Goal: Find specific page/section

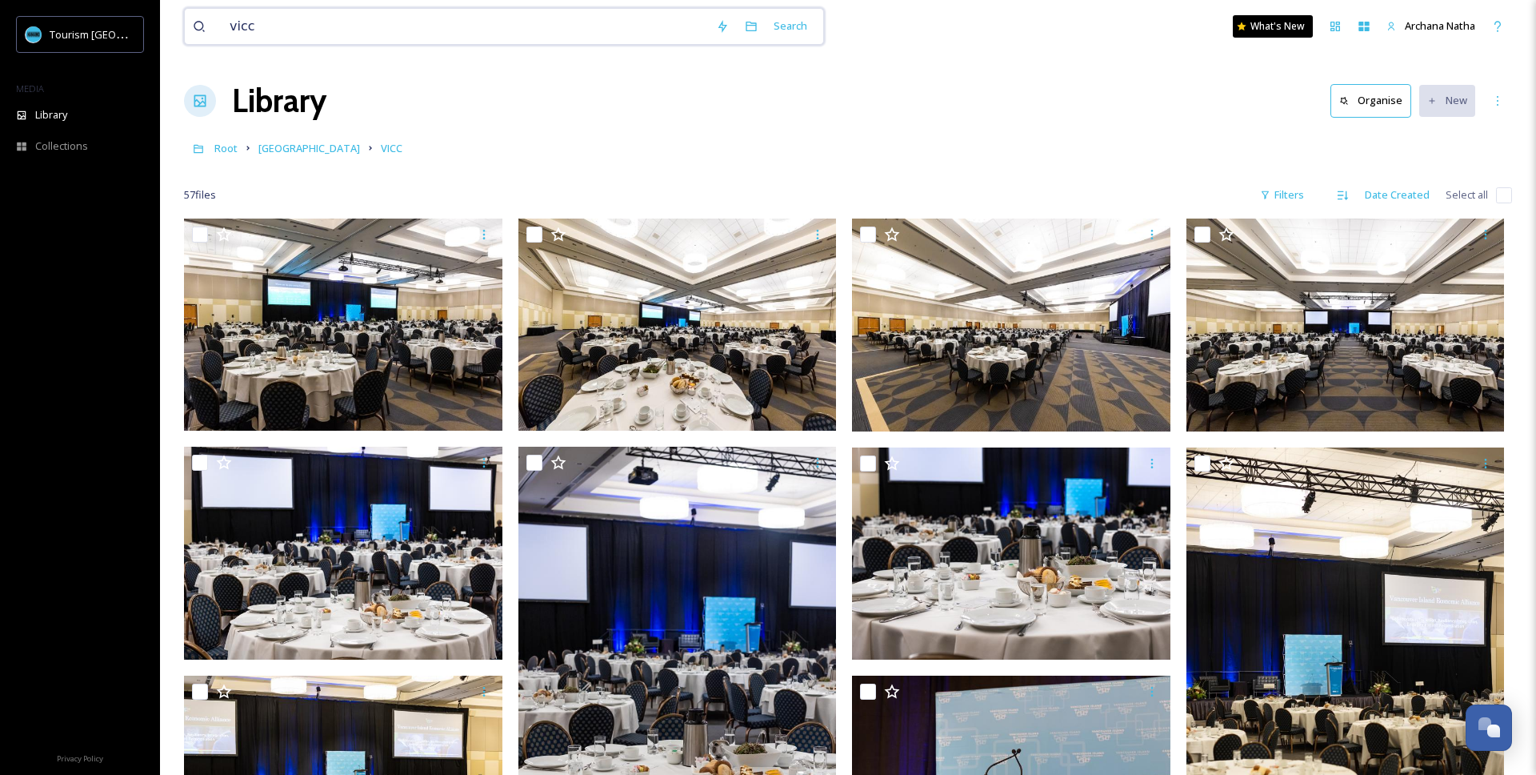
click at [266, 33] on input "vicc" at bounding box center [465, 26] width 487 height 35
type input "v"
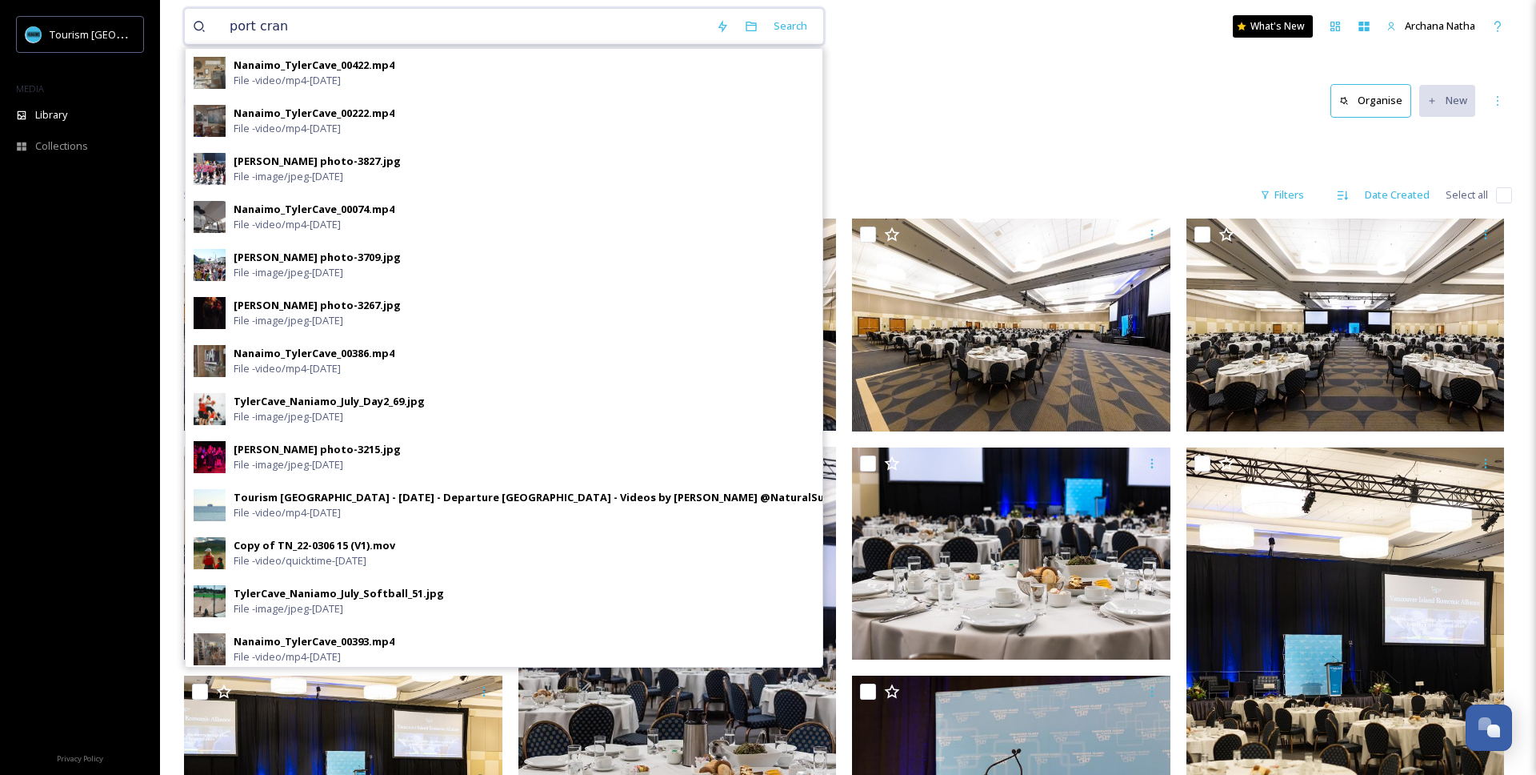
type input "port crane"
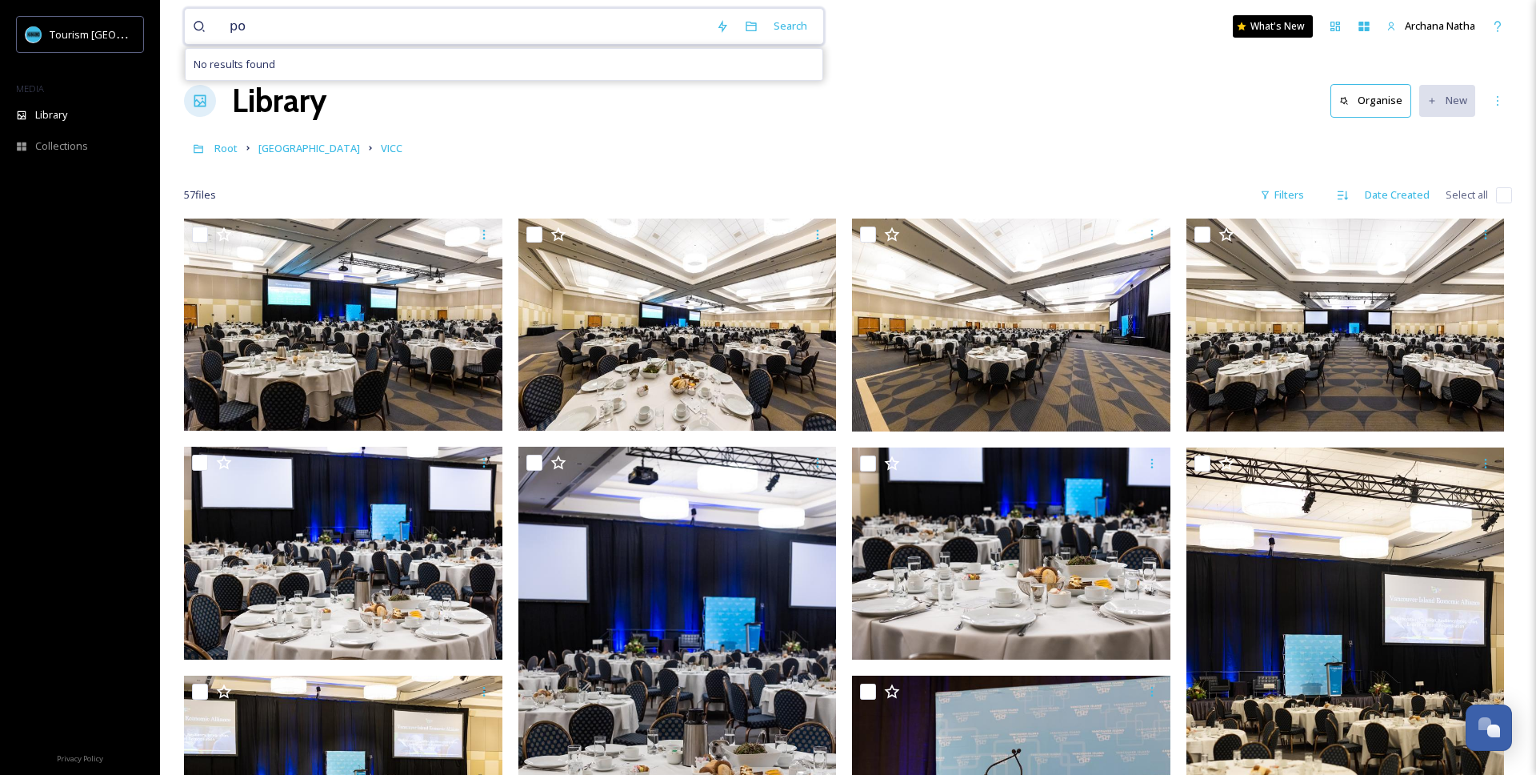
type input "p"
type input "arena"
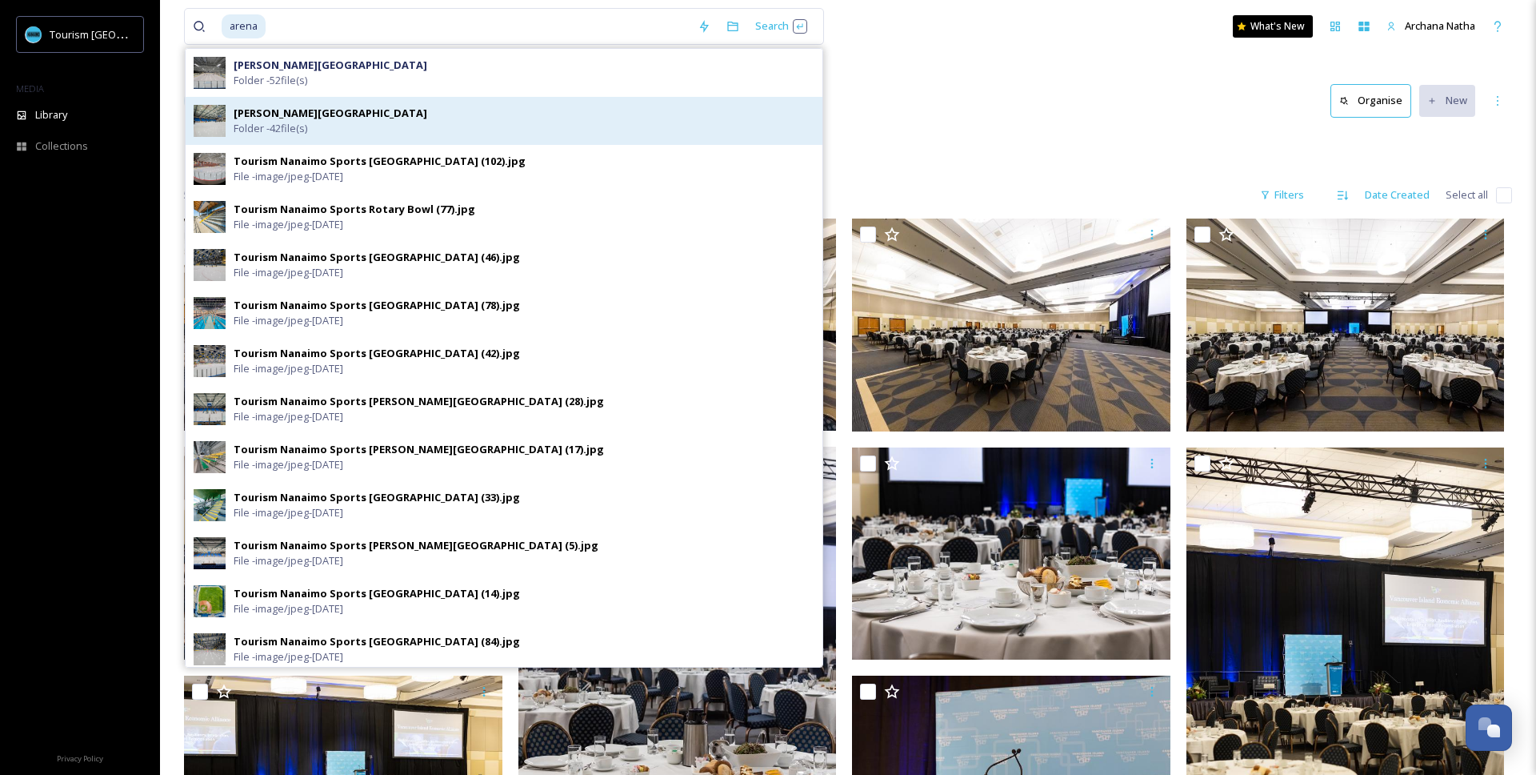
click at [287, 110] on strong "[PERSON_NAME][GEOGRAPHIC_DATA]" at bounding box center [331, 113] width 194 height 14
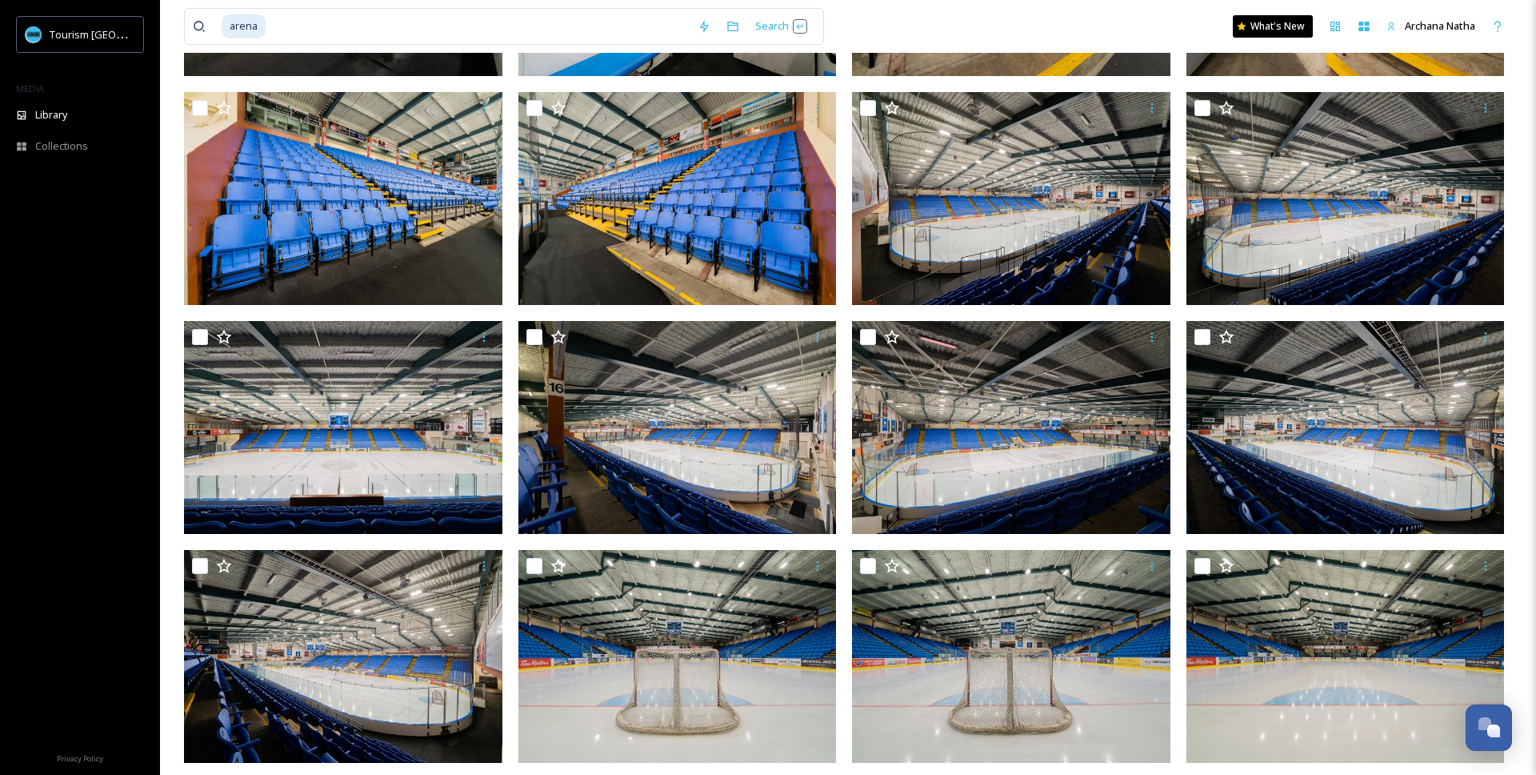
scroll to position [1269, 0]
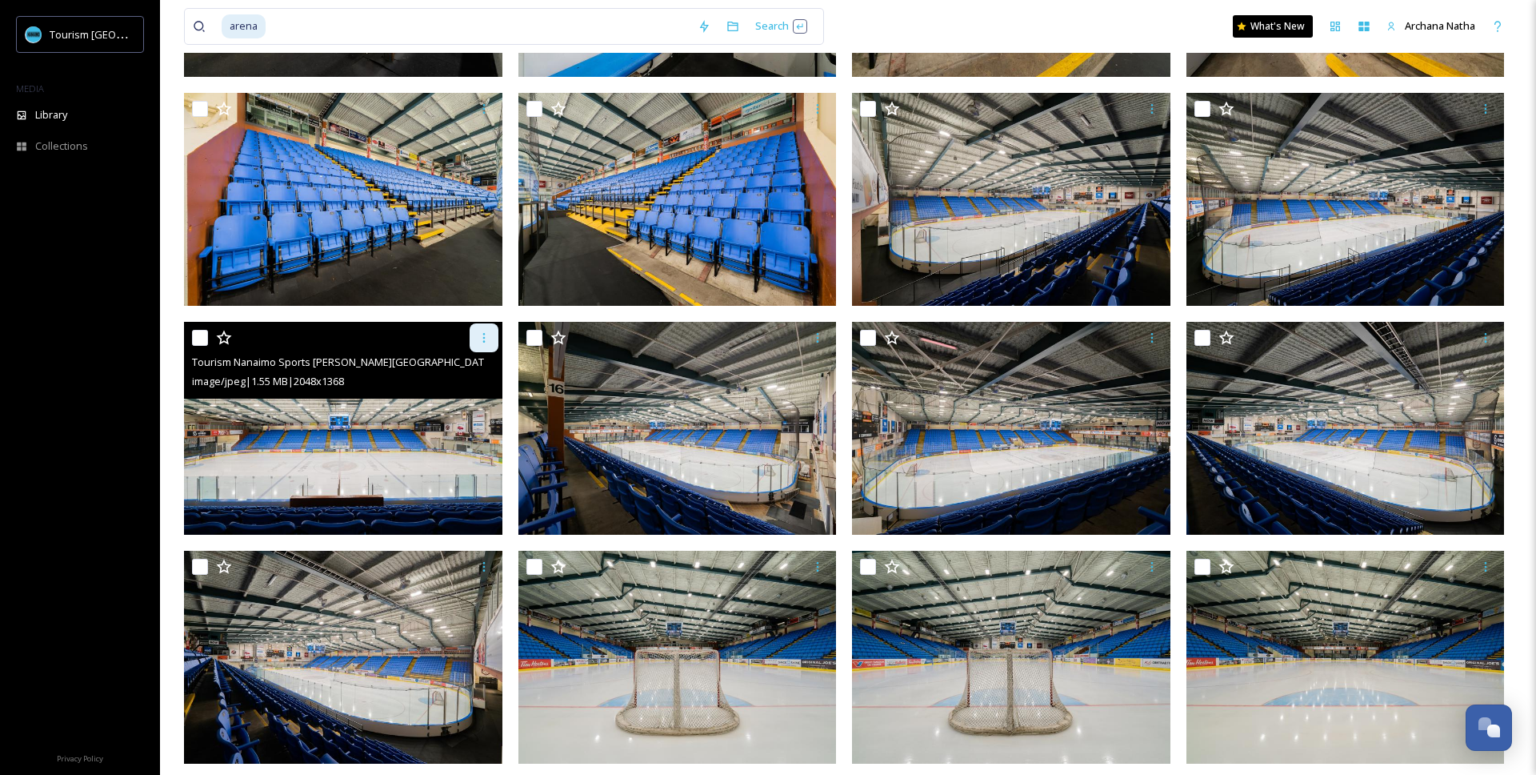
click at [480, 338] on icon at bounding box center [484, 337] width 13 height 13
click at [468, 406] on span "Download" at bounding box center [465, 403] width 49 height 15
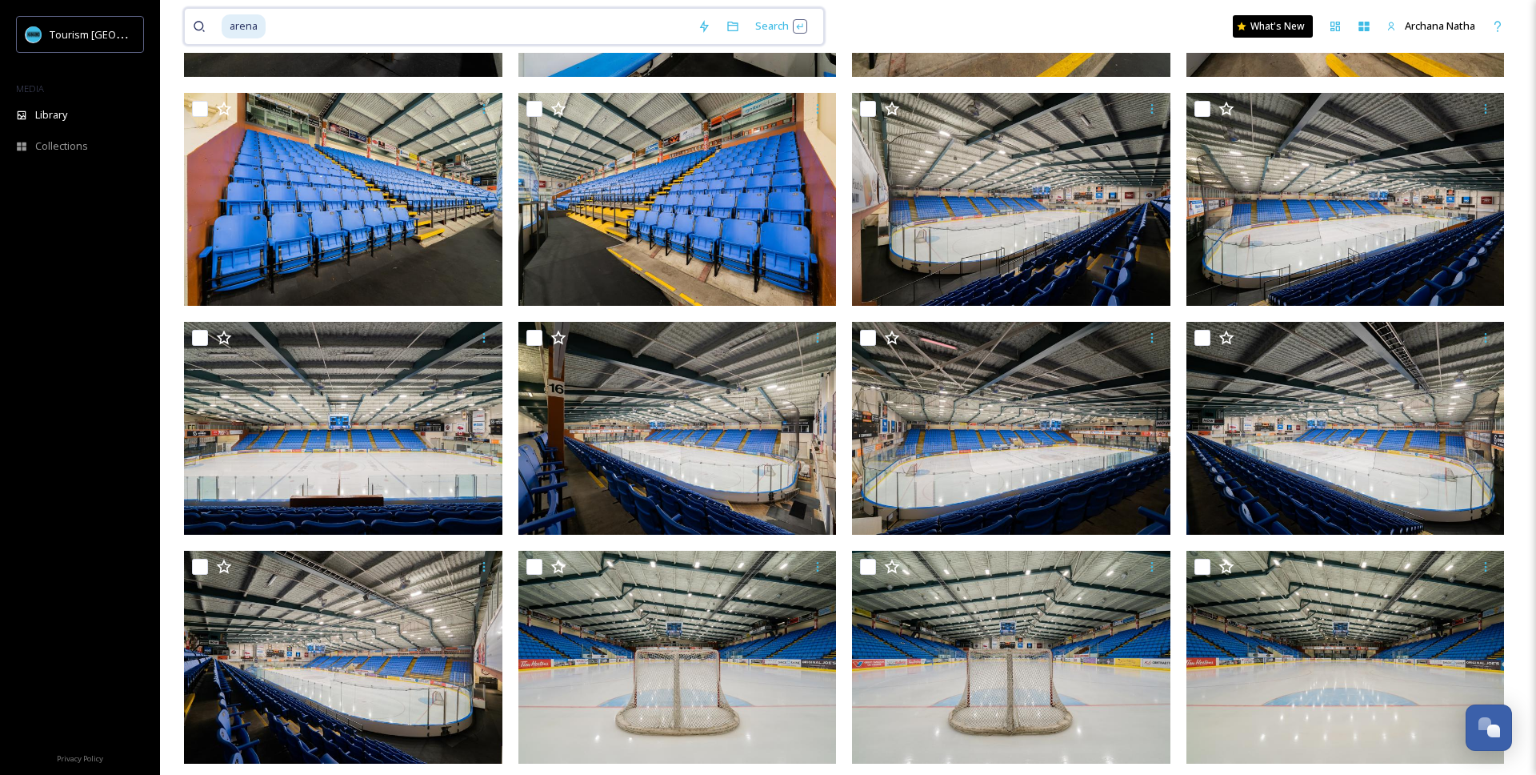
click at [287, 26] on input at bounding box center [478, 26] width 423 height 35
type input "a"
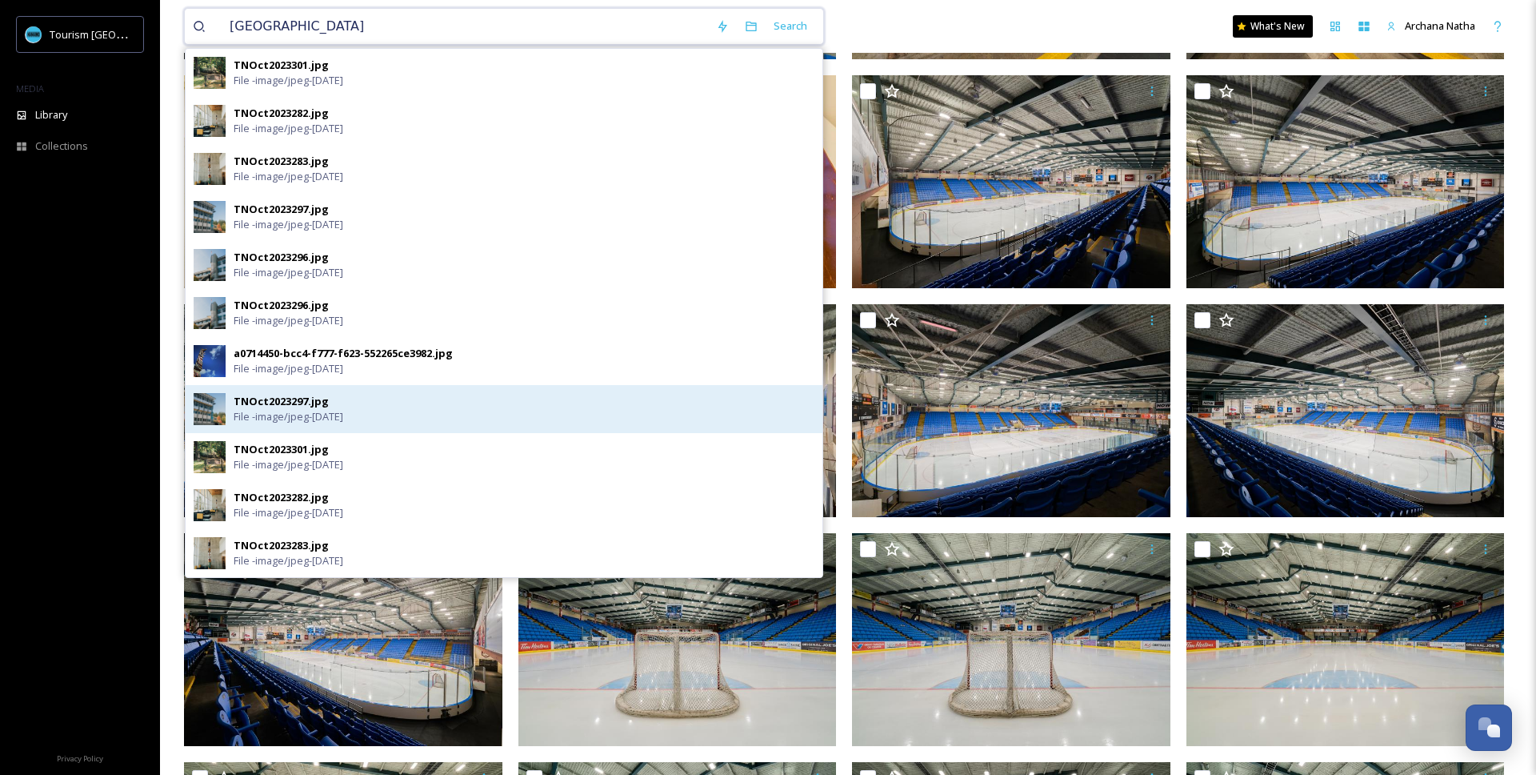
scroll to position [1260, 0]
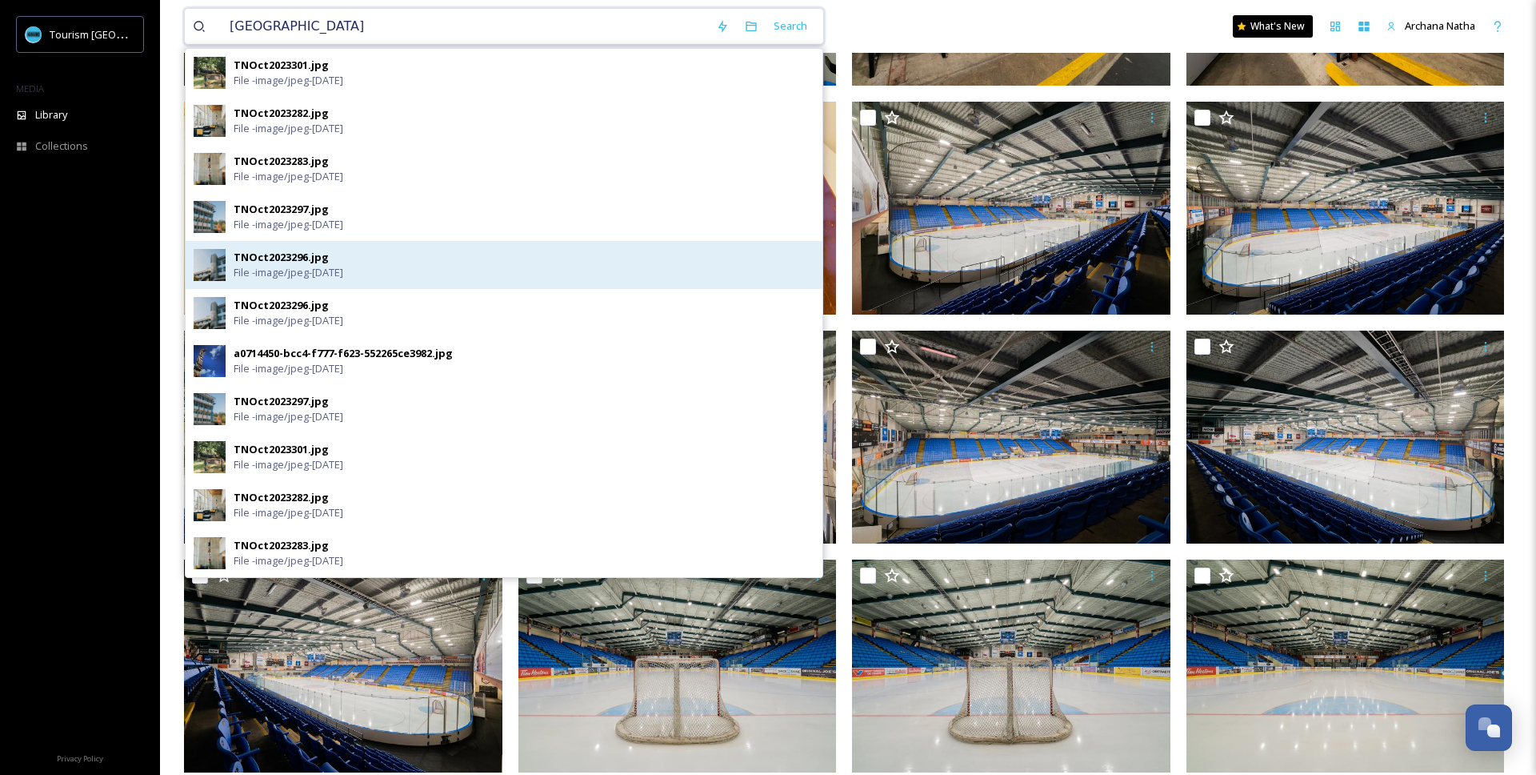
type input "[GEOGRAPHIC_DATA]"
click at [260, 274] on span "File - image/jpeg - [DATE]" at bounding box center [289, 272] width 110 height 15
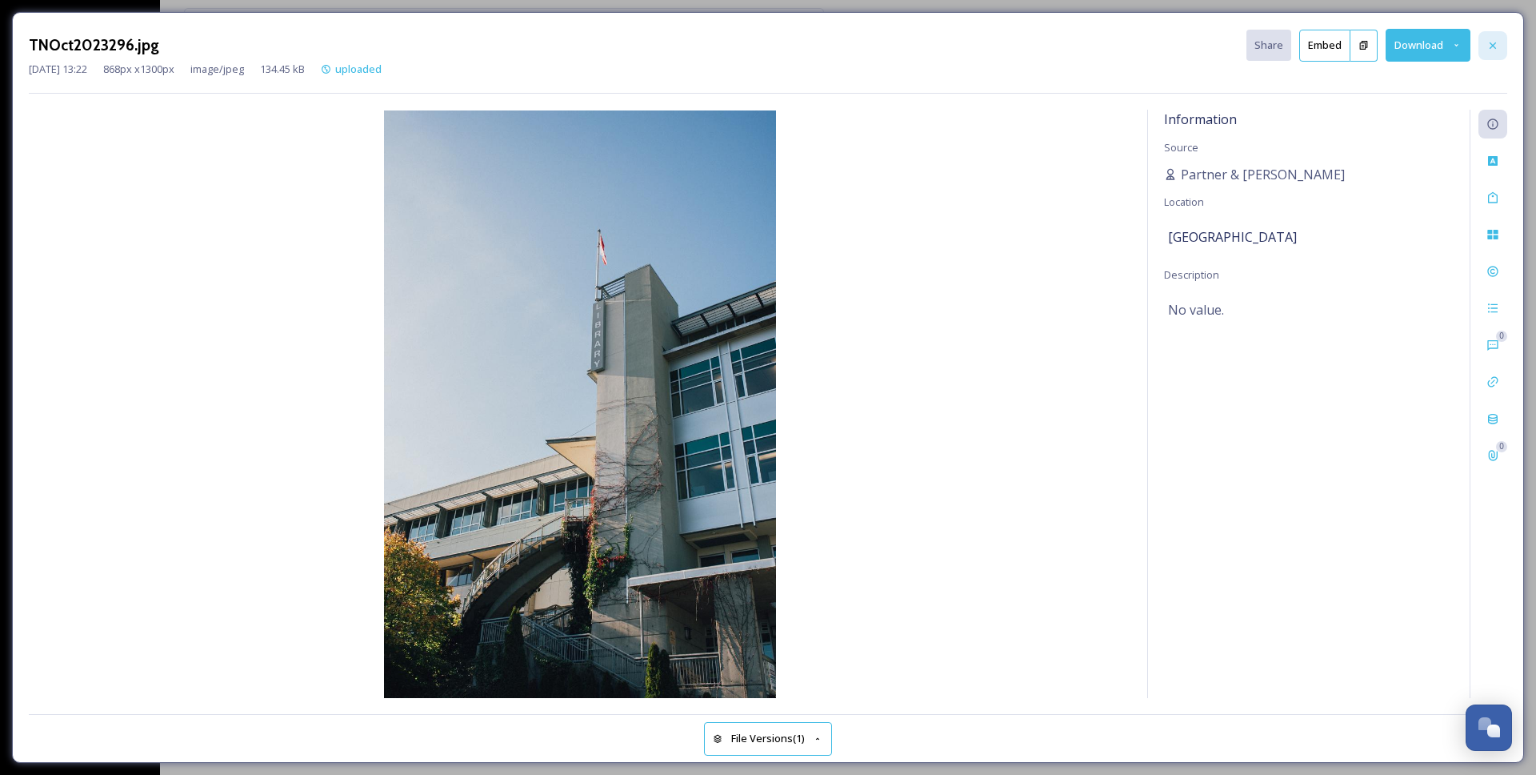
click at [1498, 48] on icon at bounding box center [1493, 45] width 13 height 13
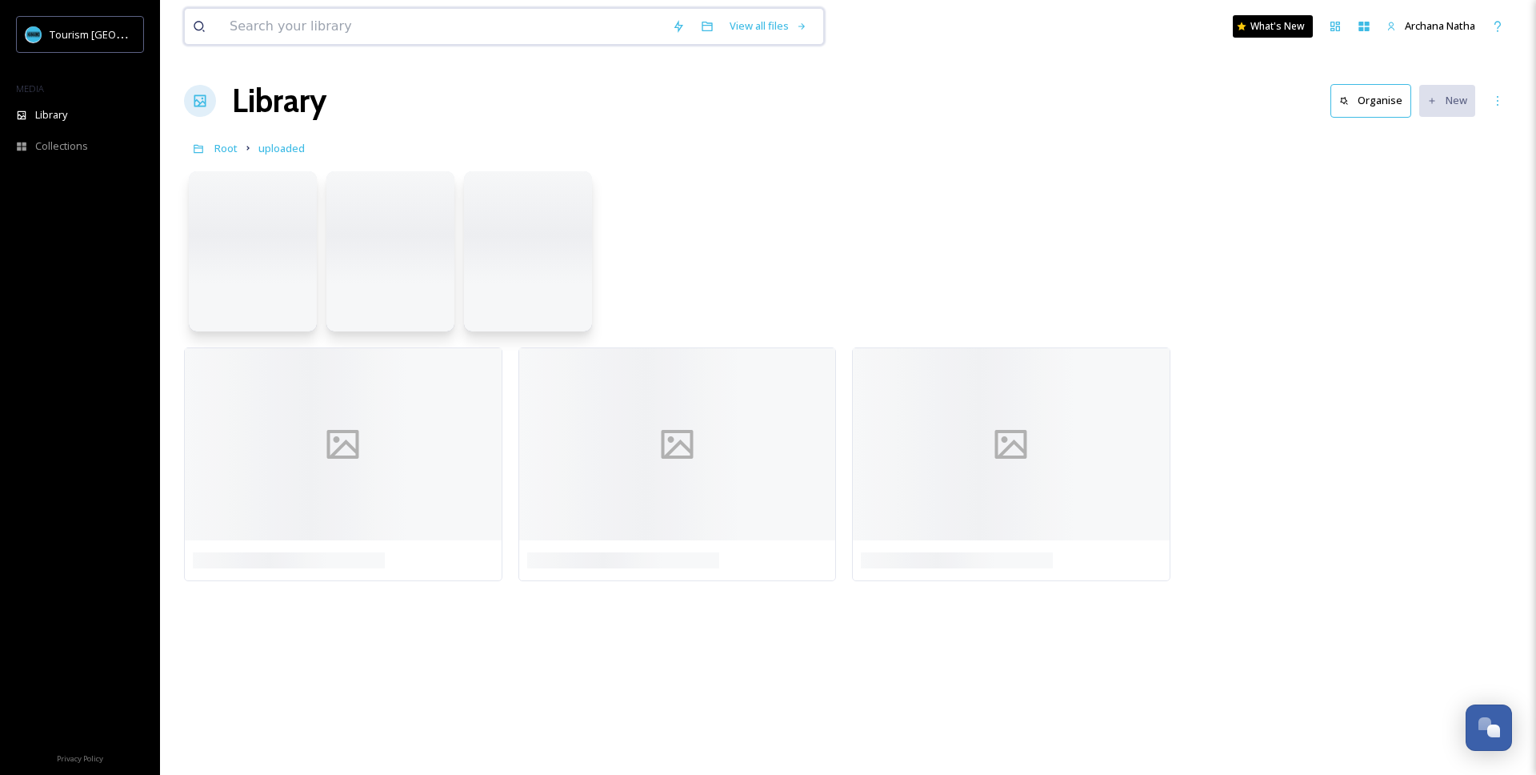
click at [377, 37] on input at bounding box center [443, 26] width 443 height 35
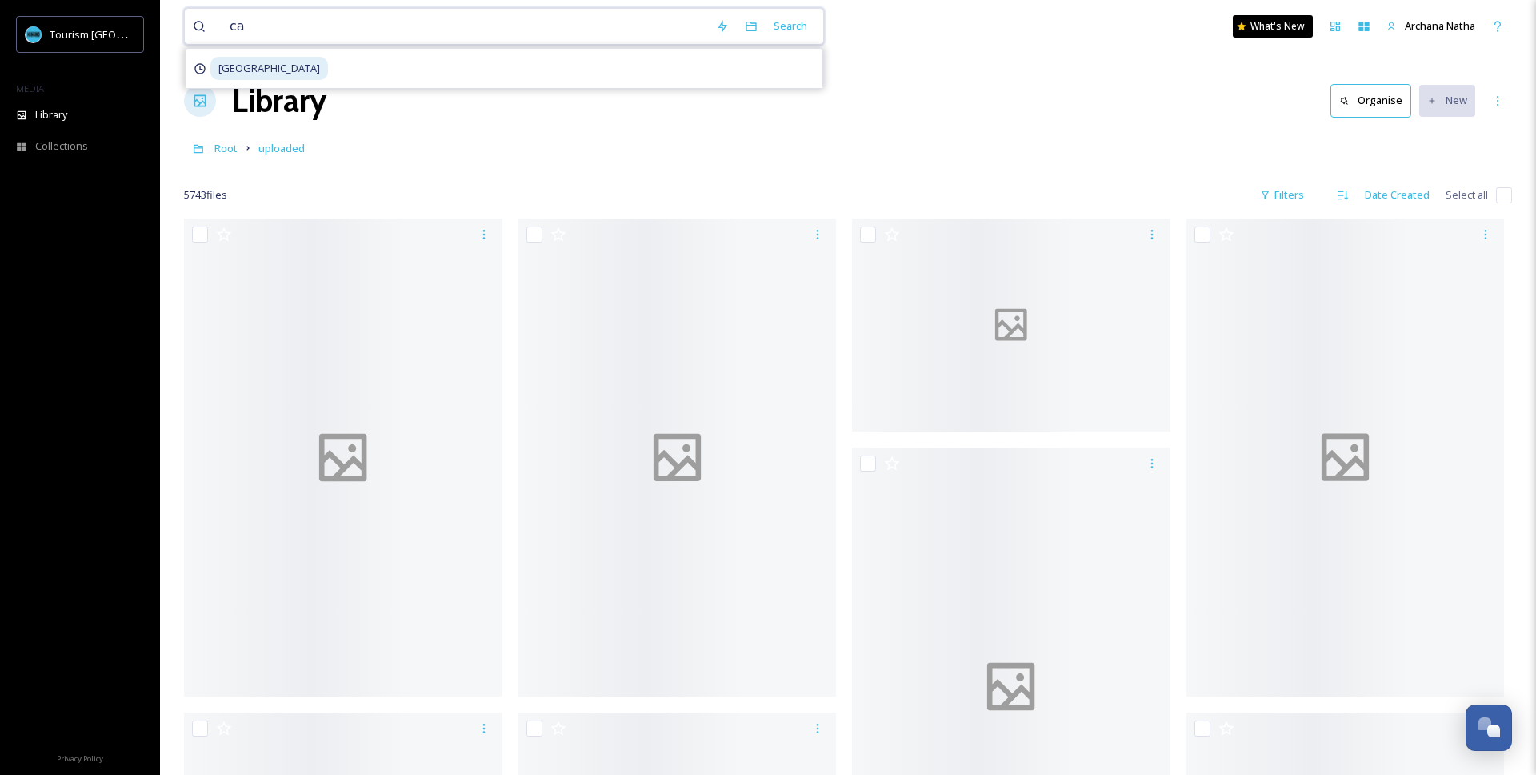
type input "c"
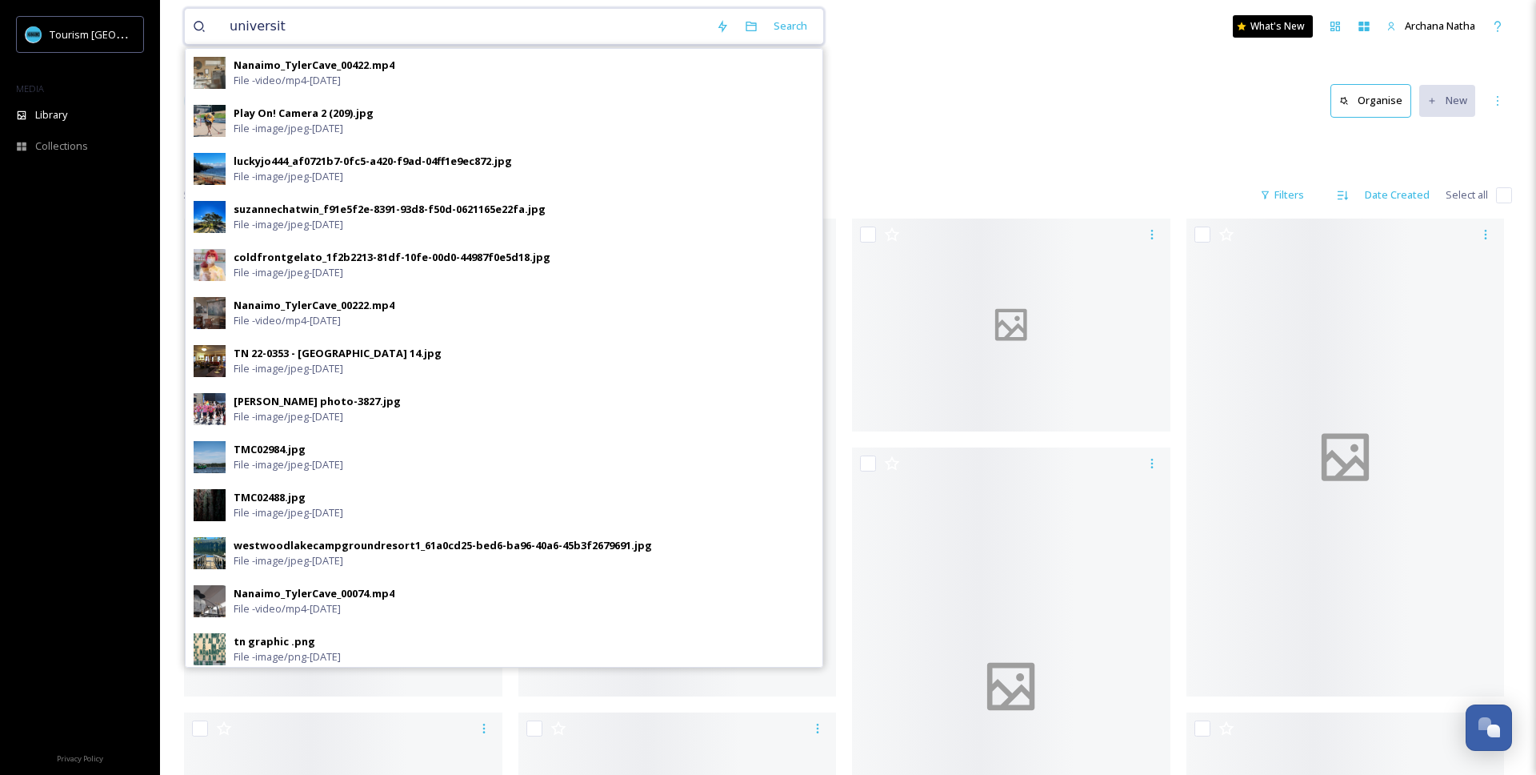
type input "university"
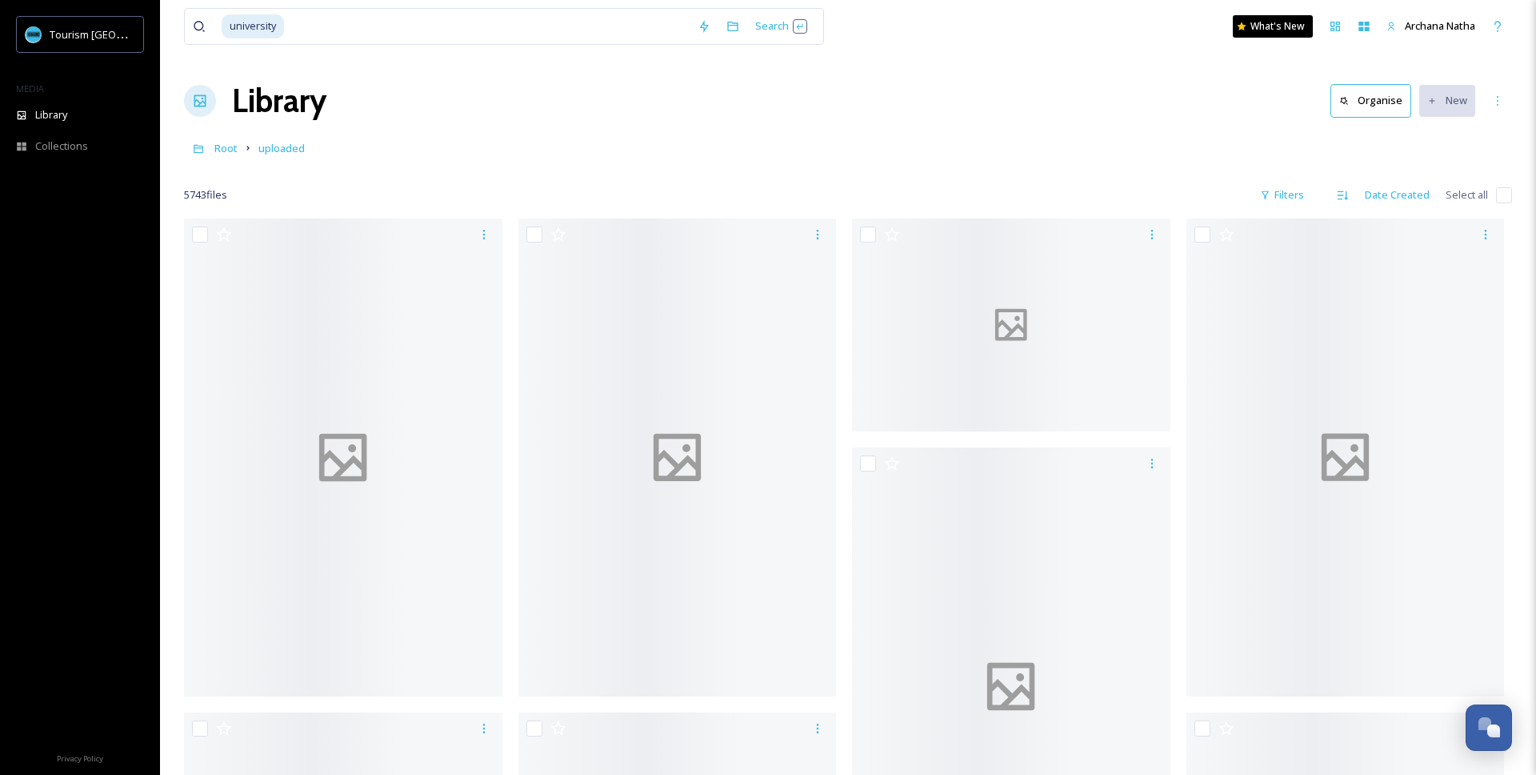
click at [961, 29] on div "university Search What's New [PERSON_NAME]" at bounding box center [848, 26] width 1328 height 53
